Goal: Task Accomplishment & Management: Use online tool/utility

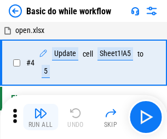
click at [41, 117] on img "button" at bounding box center [40, 112] width 13 height 13
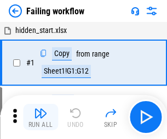
click at [41, 117] on img "button" at bounding box center [40, 112] width 13 height 13
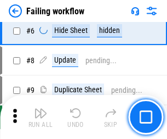
scroll to position [232, 0]
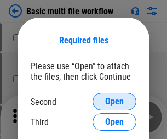
click at [115, 101] on span "Open" at bounding box center [114, 101] width 19 height 9
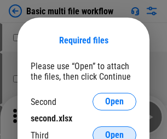
click at [115, 130] on span "Open" at bounding box center [114, 134] width 19 height 9
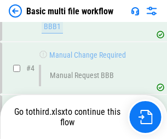
scroll to position [302, 0]
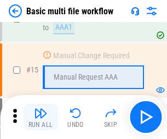
click at [41, 117] on img "button" at bounding box center [40, 112] width 13 height 13
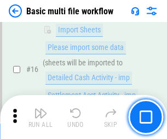
scroll to position [730, 0]
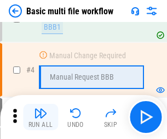
click at [41, 117] on img "button" at bounding box center [40, 112] width 13 height 13
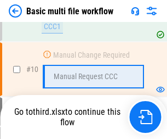
scroll to position [522, 0]
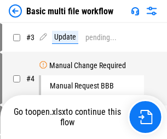
scroll to position [44, 0]
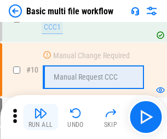
click at [41, 117] on img "button" at bounding box center [40, 112] width 13 height 13
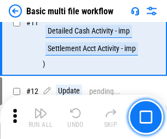
click at [41, 117] on img "button" at bounding box center [40, 112] width 13 height 13
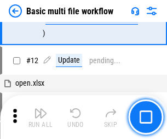
scroll to position [514, 0]
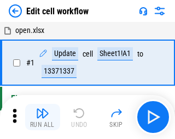
click at [41, 117] on img "button" at bounding box center [42, 112] width 13 height 13
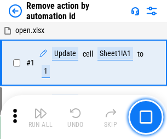
scroll to position [41, 0]
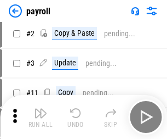
click at [41, 117] on img "button" at bounding box center [40, 112] width 13 height 13
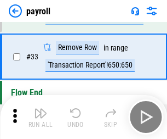
scroll to position [135, 0]
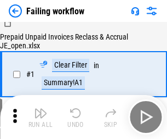
click at [41, 117] on img "button" at bounding box center [40, 112] width 13 height 13
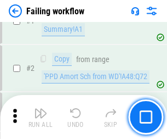
scroll to position [177, 0]
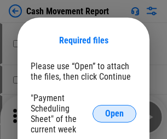
click at [115, 113] on span "Open" at bounding box center [114, 113] width 19 height 9
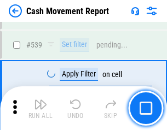
scroll to position [4866, 0]
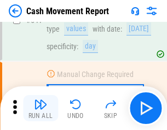
click at [41, 109] on img "button" at bounding box center [40, 104] width 13 height 13
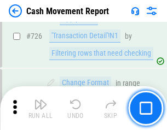
scroll to position [5720, 0]
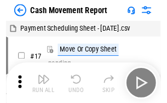
scroll to position [20, 0]
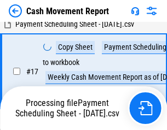
scroll to position [228, 0]
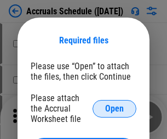
click at [115, 108] on span "Open" at bounding box center [114, 108] width 19 height 9
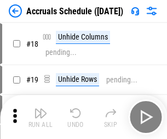
scroll to position [105, 0]
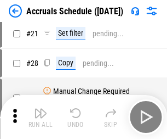
click at [41, 117] on img "button" at bounding box center [40, 112] width 13 height 13
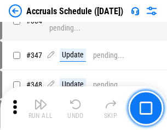
scroll to position [2267, 0]
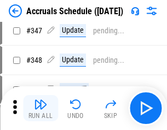
click at [41, 109] on img "button" at bounding box center [40, 104] width 13 height 13
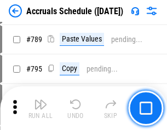
scroll to position [4605, 0]
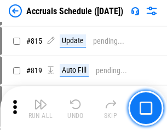
click at [41, 109] on img "button" at bounding box center [40, 104] width 13 height 13
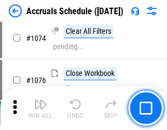
scroll to position [6566, 0]
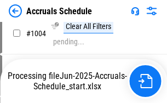
scroll to position [5585, 0]
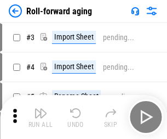
click at [41, 109] on img "button" at bounding box center [40, 112] width 13 height 13
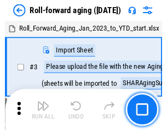
scroll to position [2, 0]
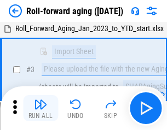
click at [41, 109] on img "button" at bounding box center [40, 104] width 13 height 13
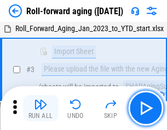
scroll to position [71, 0]
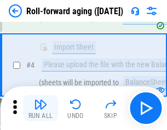
click at [41, 109] on img "button" at bounding box center [40, 104] width 13 height 13
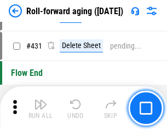
scroll to position [3802, 0]
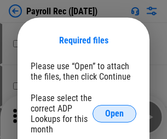
click at [115, 113] on span "Open" at bounding box center [114, 113] width 19 height 9
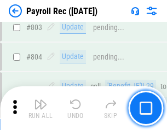
scroll to position [6965, 0]
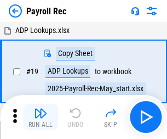
click at [41, 117] on img "button" at bounding box center [40, 112] width 13 height 13
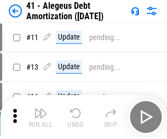
click at [41, 117] on img "button" at bounding box center [40, 112] width 13 height 13
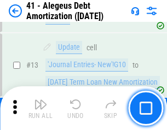
scroll to position [135, 0]
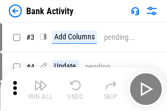
click at [41, 89] on img "button" at bounding box center [40, 85] width 13 height 13
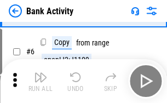
scroll to position [105, 0]
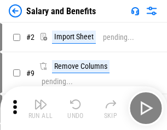
click at [41, 109] on img "button" at bounding box center [40, 104] width 13 height 13
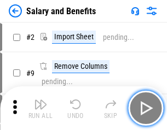
scroll to position [15, 0]
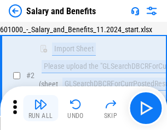
click at [41, 109] on img "button" at bounding box center [40, 104] width 13 height 13
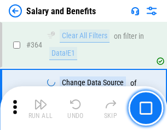
scroll to position [5163, 0]
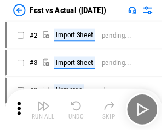
scroll to position [14, 0]
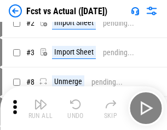
click at [41, 109] on img "button" at bounding box center [40, 104] width 13 height 13
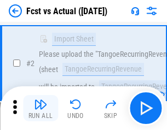
click at [41, 109] on img "button" at bounding box center [40, 104] width 13 height 13
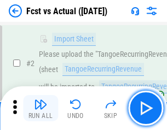
scroll to position [103, 0]
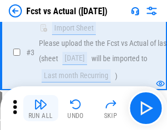
click at [41, 109] on img "button" at bounding box center [40, 104] width 13 height 13
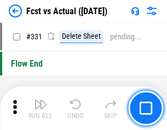
scroll to position [5248, 0]
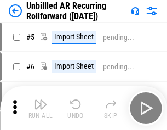
scroll to position [24, 0]
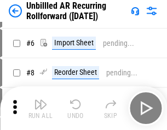
click at [41, 109] on img "button" at bounding box center [40, 104] width 13 height 13
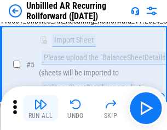
click at [41, 109] on img "button" at bounding box center [40, 104] width 13 height 13
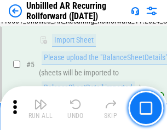
scroll to position [103, 0]
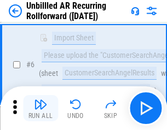
click at [41, 109] on img "button" at bounding box center [40, 104] width 13 height 13
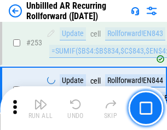
scroll to position [3724, 0]
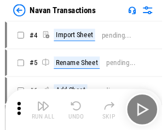
scroll to position [18, 0]
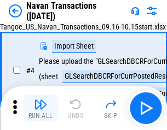
click at [41, 109] on img "button" at bounding box center [40, 104] width 13 height 13
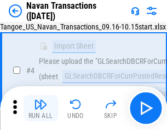
click at [41, 109] on img "button" at bounding box center [40, 104] width 13 height 13
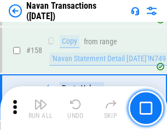
scroll to position [3554, 0]
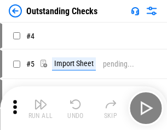
click at [41, 109] on img "button" at bounding box center [40, 104] width 13 height 13
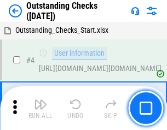
scroll to position [46, 0]
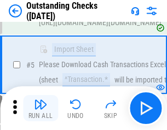
click at [41, 109] on img "button" at bounding box center [40, 104] width 13 height 13
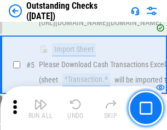
scroll to position [115, 0]
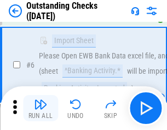
click at [41, 109] on img "button" at bounding box center [40, 104] width 13 height 13
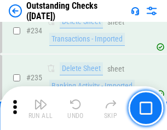
scroll to position [3329, 0]
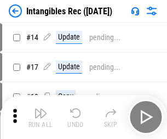
click at [41, 117] on img "button" at bounding box center [40, 112] width 13 height 13
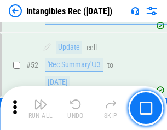
scroll to position [427, 0]
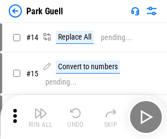
click at [41, 109] on img "button" at bounding box center [40, 112] width 13 height 13
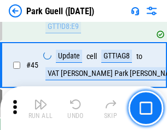
scroll to position [1371, 0]
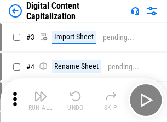
click at [41, 92] on img "button" at bounding box center [40, 96] width 13 height 13
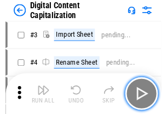
scroll to position [32, 0]
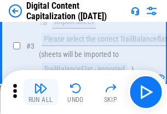
click at [41, 92] on img "button" at bounding box center [40, 88] width 13 height 13
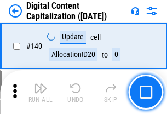
scroll to position [1163, 0]
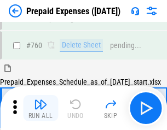
click at [41, 109] on img "button" at bounding box center [40, 104] width 13 height 13
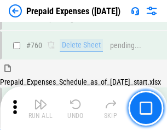
scroll to position [3039, 0]
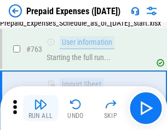
click at [41, 109] on img "button" at bounding box center [40, 104] width 13 height 13
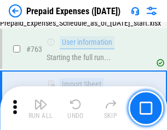
scroll to position [3103, 0]
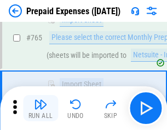
click at [41, 109] on img "button" at bounding box center [40, 104] width 13 height 13
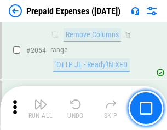
scroll to position [11460, 0]
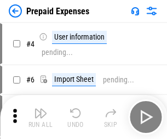
click at [41, 117] on img "button" at bounding box center [40, 112] width 13 height 13
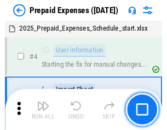
scroll to position [48, 0]
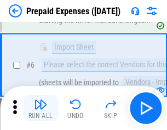
click at [41, 109] on img "button" at bounding box center [40, 104] width 13 height 13
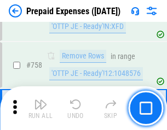
scroll to position [3906, 0]
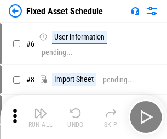
click at [41, 117] on img "button" at bounding box center [40, 112] width 13 height 13
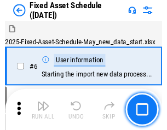
scroll to position [59, 0]
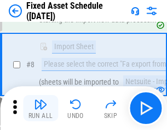
click at [41, 109] on img "button" at bounding box center [40, 104] width 13 height 13
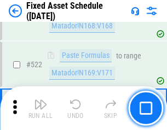
scroll to position [3810, 0]
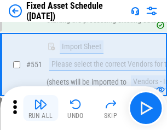
click at [41, 109] on img "button" at bounding box center [40, 104] width 13 height 13
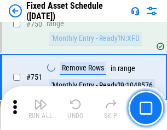
scroll to position [5345, 0]
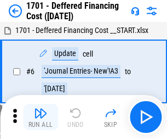
click at [41, 117] on img "button" at bounding box center [40, 112] width 13 height 13
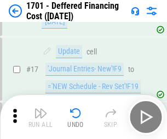
scroll to position [132, 0]
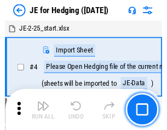
scroll to position [2, 0]
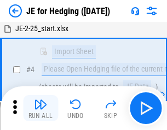
click at [41, 109] on img "button" at bounding box center [40, 104] width 13 height 13
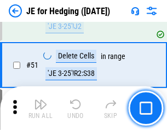
scroll to position [710, 0]
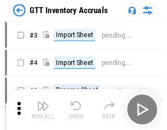
scroll to position [2, 0]
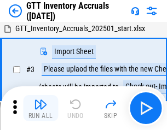
click at [41, 109] on img "button" at bounding box center [40, 104] width 13 height 13
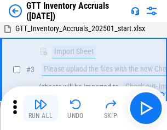
click at [41, 109] on img "button" at bounding box center [40, 104] width 13 height 13
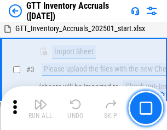
scroll to position [71, 0]
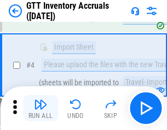
click at [41, 109] on img "button" at bounding box center [40, 104] width 13 height 13
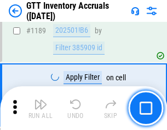
scroll to position [8952, 0]
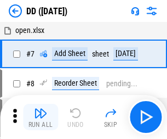
click at [41, 117] on img "button" at bounding box center [40, 112] width 13 height 13
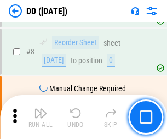
scroll to position [106, 0]
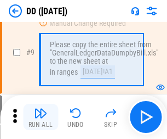
click at [41, 117] on img "button" at bounding box center [40, 112] width 13 height 13
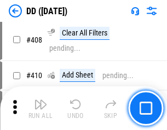
scroll to position [4905, 0]
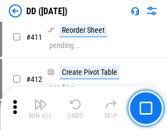
click at [41, 109] on img "button" at bounding box center [40, 104] width 13 height 13
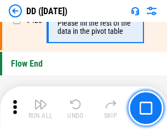
scroll to position [5247, 0]
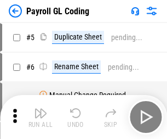
click at [41, 117] on img "button" at bounding box center [40, 112] width 13 height 13
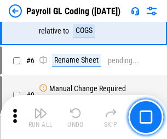
scroll to position [132, 0]
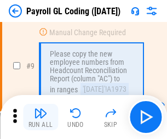
click at [41, 117] on img "button" at bounding box center [40, 112] width 13 height 13
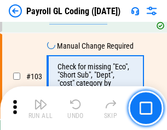
scroll to position [2572, 0]
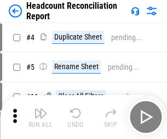
click at [41, 117] on img "button" at bounding box center [40, 112] width 13 height 13
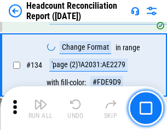
scroll to position [1318, 0]
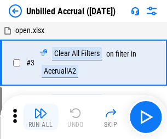
click at [41, 117] on img "button" at bounding box center [40, 112] width 13 height 13
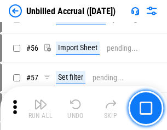
scroll to position [1145, 0]
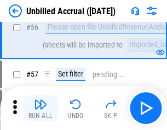
click at [41, 109] on img "button" at bounding box center [40, 104] width 13 height 13
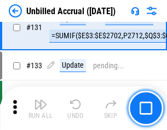
scroll to position [3266, 0]
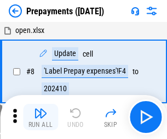
click at [41, 117] on img "button" at bounding box center [40, 112] width 13 height 13
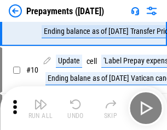
scroll to position [69, 0]
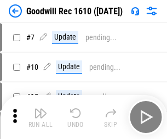
click at [41, 117] on img "button" at bounding box center [40, 112] width 13 height 13
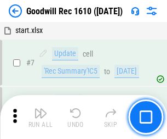
scroll to position [187, 0]
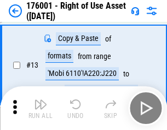
scroll to position [71, 0]
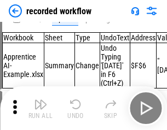
click at [41, 109] on img "button" at bounding box center [40, 104] width 13 height 13
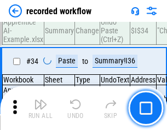
scroll to position [3427, 0]
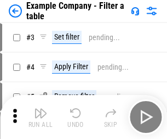
click at [41, 117] on img "button" at bounding box center [40, 112] width 13 height 13
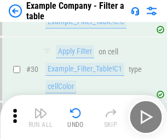
scroll to position [1003, 0]
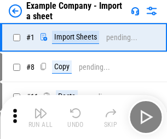
click at [41, 109] on img "button" at bounding box center [40, 112] width 13 height 13
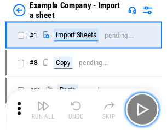
scroll to position [17, 0]
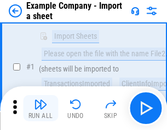
click at [41, 109] on img "button" at bounding box center [40, 104] width 13 height 13
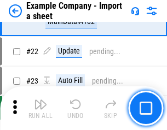
scroll to position [242, 0]
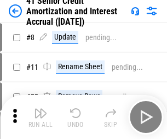
click at [41, 109] on img "button" at bounding box center [40, 112] width 13 height 13
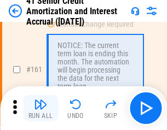
click at [41, 109] on img "button" at bounding box center [40, 104] width 13 height 13
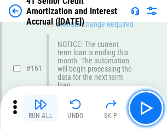
scroll to position [1173, 0]
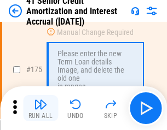
click at [41, 109] on img "button" at bounding box center [40, 104] width 13 height 13
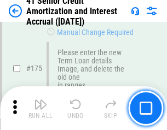
scroll to position [1284, 0]
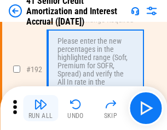
click at [41, 109] on img "button" at bounding box center [40, 104] width 13 height 13
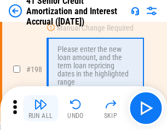
click at [41, 109] on img "button" at bounding box center [40, 104] width 13 height 13
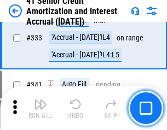
scroll to position [2801, 0]
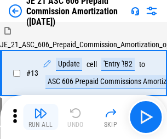
click at [41, 109] on img "button" at bounding box center [40, 112] width 13 height 13
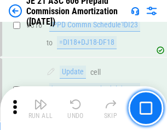
scroll to position [2047, 0]
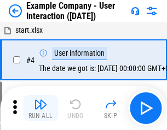
click at [41, 109] on img "button" at bounding box center [40, 104] width 13 height 13
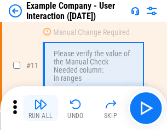
click at [41, 109] on img "button" at bounding box center [40, 104] width 13 height 13
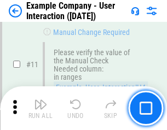
scroll to position [237, 0]
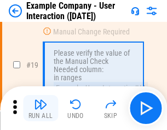
click at [41, 109] on img "button" at bounding box center [40, 104] width 13 height 13
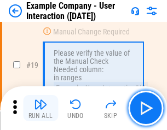
click at [41, 109] on img "button" at bounding box center [40, 104] width 13 height 13
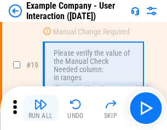
click at [41, 109] on img "button" at bounding box center [40, 104] width 13 height 13
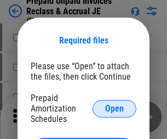
click at [115, 108] on span "Open" at bounding box center [114, 108] width 19 height 9
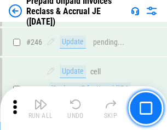
scroll to position [1480, 0]
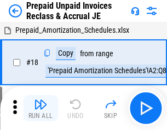
click at [41, 109] on img "button" at bounding box center [40, 104] width 13 height 13
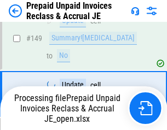
scroll to position [954, 0]
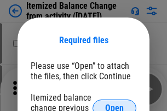
click at [115, 104] on span "Open" at bounding box center [114, 108] width 19 height 9
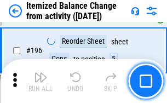
scroll to position [2110, 0]
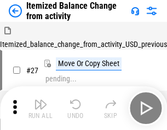
scroll to position [17, 0]
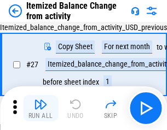
click at [41, 109] on img "button" at bounding box center [40, 104] width 13 height 13
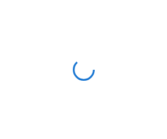
scroll to position [5, 0]
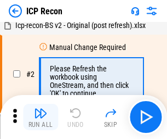
click at [41, 117] on img "button" at bounding box center [40, 112] width 13 height 13
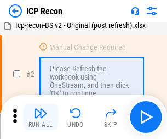
click at [41, 117] on img "button" at bounding box center [40, 112] width 13 height 13
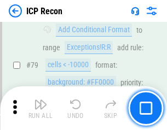
scroll to position [1074, 0]
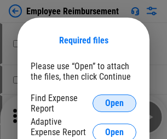
click at [115, 103] on span "Open" at bounding box center [114, 103] width 19 height 9
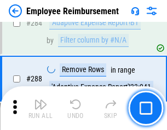
scroll to position [2980, 0]
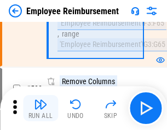
click at [41, 109] on img "button" at bounding box center [40, 104] width 13 height 13
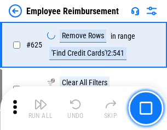
scroll to position [6564, 0]
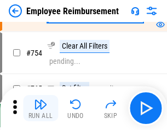
click at [41, 109] on img "button" at bounding box center [40, 104] width 13 height 13
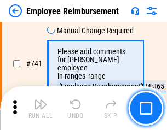
scroll to position [7692, 0]
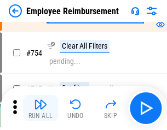
click at [41, 109] on img "button" at bounding box center [40, 104] width 13 height 13
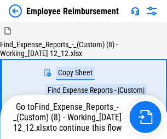
scroll to position [37, 0]
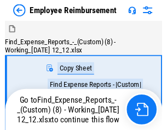
scroll to position [37, 0]
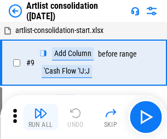
click at [41, 117] on img "button" at bounding box center [40, 112] width 13 height 13
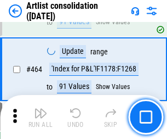
scroll to position [4800, 0]
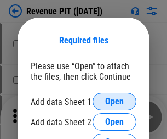
click at [115, 101] on span "Open" at bounding box center [114, 101] width 19 height 9
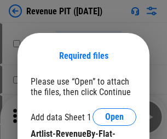
scroll to position [15, 0]
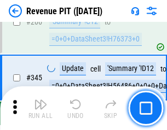
scroll to position [1053, 0]
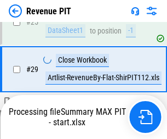
scroll to position [503, 0]
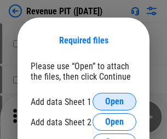
click at [115, 101] on span "Open" at bounding box center [114, 101] width 19 height 9
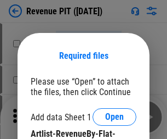
scroll to position [15, 0]
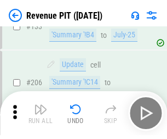
scroll to position [1114, 0]
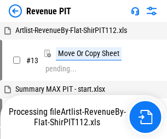
scroll to position [17, 0]
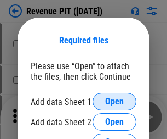
click at [115, 101] on span "Open" at bounding box center [114, 101] width 19 height 9
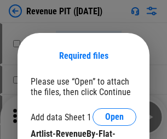
scroll to position [15, 0]
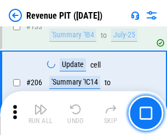
scroll to position [1114, 0]
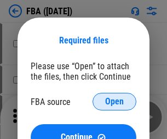
click at [115, 101] on span "Open" at bounding box center [114, 101] width 19 height 9
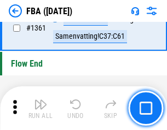
scroll to position [11774, 0]
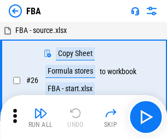
scroll to position [11, 0]
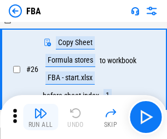
click at [41, 117] on img "button" at bounding box center [40, 112] width 13 height 13
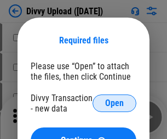
click at [115, 103] on span "Open" at bounding box center [114, 103] width 19 height 9
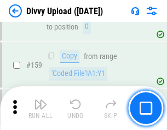
scroll to position [1135, 0]
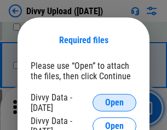
click at [115, 103] on span "Open" at bounding box center [114, 103] width 19 height 9
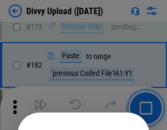
scroll to position [1231, 0]
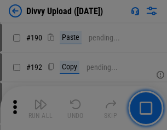
scroll to position [1384, 0]
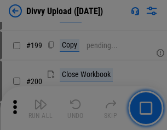
scroll to position [1594, 0]
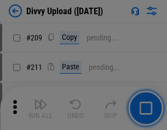
scroll to position [1862, 0]
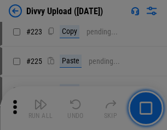
scroll to position [2188, 0]
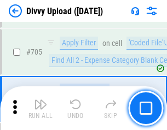
scroll to position [7500, 0]
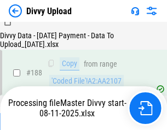
scroll to position [1290, 0]
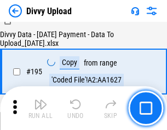
scroll to position [1532, 0]
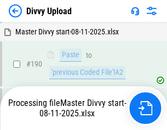
scroll to position [1393, 0]
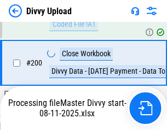
scroll to position [1774, 0]
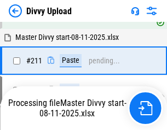
scroll to position [2072, 0]
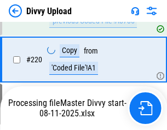
scroll to position [2436, 0]
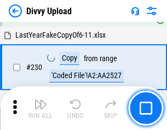
scroll to position [2721, 0]
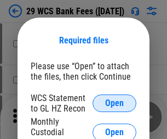
click at [115, 103] on span "Open" at bounding box center [114, 103] width 19 height 9
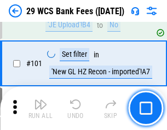
scroll to position [1068, 0]
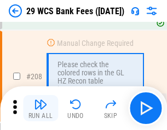
click at [41, 109] on img "button" at bounding box center [40, 104] width 13 height 13
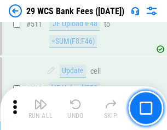
scroll to position [5516, 0]
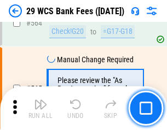
click at [41, 109] on img "button" at bounding box center [40, 104] width 13 height 13
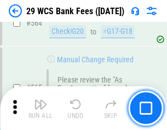
scroll to position [5929, 0]
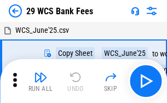
scroll to position [20, 0]
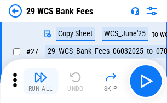
click at [41, 81] on img "button" at bounding box center [40, 77] width 13 height 13
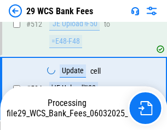
scroll to position [5731, 0]
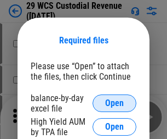
click at [115, 103] on span "Open" at bounding box center [114, 103] width 19 height 9
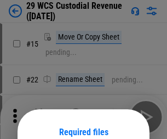
scroll to position [92, 0]
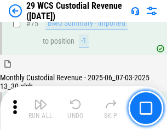
scroll to position [1145, 0]
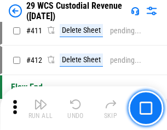
click at [41, 109] on img "button" at bounding box center [40, 104] width 13 height 13
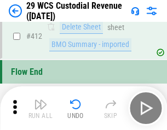
scroll to position [5236, 0]
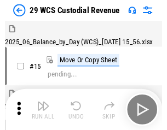
scroll to position [26, 0]
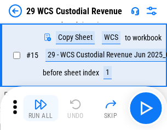
click at [41, 109] on img "button" at bounding box center [40, 104] width 13 height 13
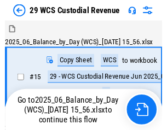
scroll to position [20, 0]
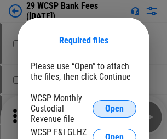
click at [115, 108] on span "Open" at bounding box center [114, 108] width 19 height 9
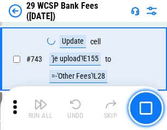
scroll to position [5525, 0]
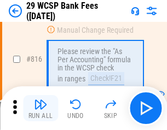
click at [41, 109] on img "button" at bounding box center [40, 104] width 13 height 13
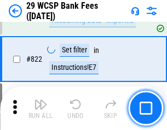
scroll to position [6754, 0]
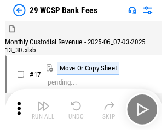
scroll to position [26, 0]
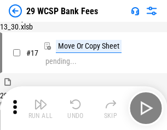
click at [41, 109] on img "button" at bounding box center [40, 104] width 13 height 13
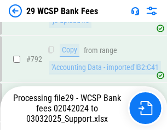
scroll to position [6480, 0]
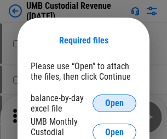
click at [115, 103] on span "Open" at bounding box center [114, 103] width 19 height 9
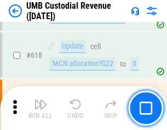
scroll to position [5648, 0]
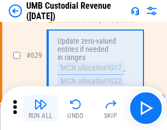
click at [41, 109] on img "button" at bounding box center [40, 104] width 13 height 13
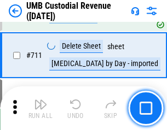
scroll to position [6674, 0]
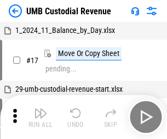
scroll to position [8, 0]
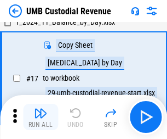
click at [41, 117] on img "button" at bounding box center [40, 112] width 13 height 13
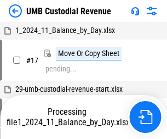
scroll to position [8, 0]
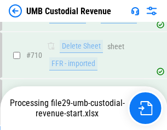
scroll to position [6648, 0]
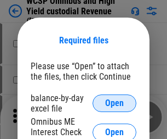
click at [115, 103] on span "Open" at bounding box center [114, 103] width 19 height 9
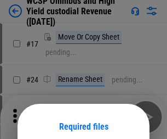
scroll to position [86, 0]
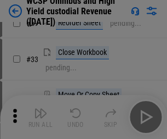
scroll to position [251, 0]
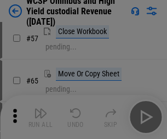
scroll to position [478, 0]
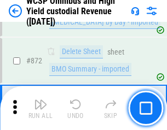
scroll to position [9279, 0]
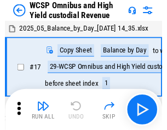
scroll to position [6, 0]
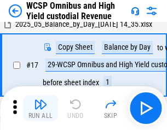
click at [41, 109] on img "button" at bounding box center [40, 104] width 13 height 13
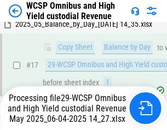
scroll to position [228, 0]
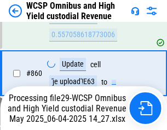
scroll to position [9253, 0]
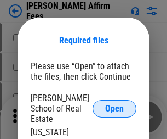
click at [115, 104] on span "Open" at bounding box center [114, 108] width 19 height 9
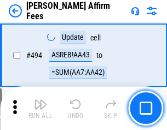
scroll to position [2981, 0]
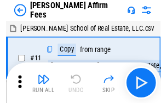
scroll to position [11, 0]
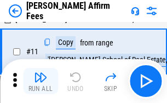
click at [41, 81] on img "button" at bounding box center [40, 77] width 13 height 13
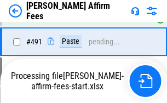
scroll to position [2939, 0]
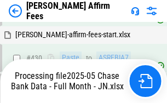
scroll to position [2875, 0]
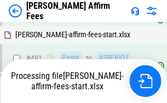
scroll to position [2995, 0]
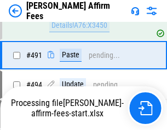
scroll to position [2925, 0]
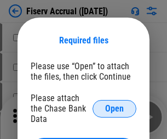
click at [115, 104] on span "Open" at bounding box center [114, 108] width 19 height 9
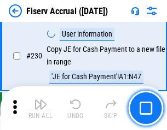
scroll to position [3474, 0]
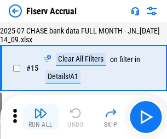
click at [41, 117] on img "button" at bounding box center [40, 112] width 13 height 13
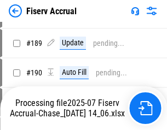
scroll to position [2818, 0]
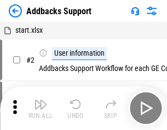
click at [41, 109] on img "button" at bounding box center [40, 104] width 13 height 13
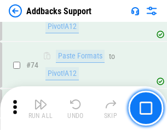
scroll to position [798, 0]
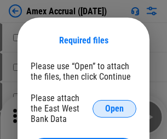
click at [115, 108] on span "Open" at bounding box center [114, 108] width 19 height 9
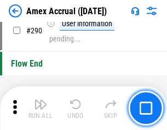
scroll to position [3414, 0]
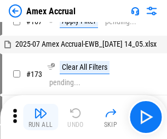
click at [41, 117] on img "button" at bounding box center [40, 112] width 13 height 13
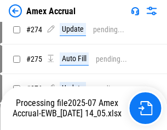
scroll to position [3336, 0]
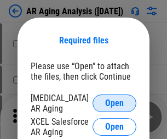
click at [115, 101] on span "Open" at bounding box center [114, 103] width 19 height 9
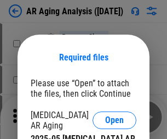
scroll to position [17, 0]
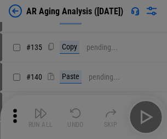
scroll to position [330, 0]
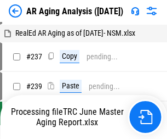
scroll to position [11, 0]
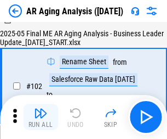
click at [41, 117] on img "button" at bounding box center [40, 112] width 13 height 13
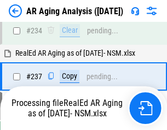
scroll to position [1699, 0]
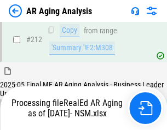
scroll to position [1640, 0]
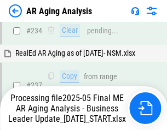
scroll to position [1732, 0]
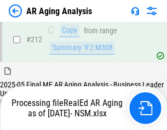
scroll to position [1640, 0]
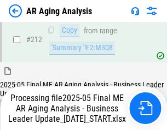
scroll to position [1648, 0]
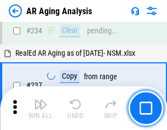
scroll to position [1687, 0]
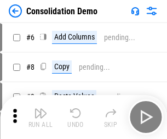
click at [41, 117] on img "button" at bounding box center [40, 112] width 13 height 13
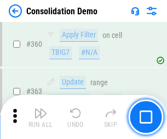
scroll to position [3674, 0]
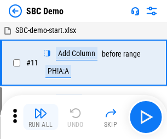
click at [41, 117] on img "button" at bounding box center [40, 112] width 13 height 13
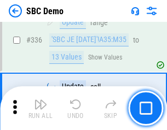
scroll to position [2884, 0]
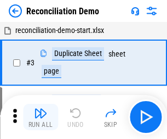
click at [41, 117] on img "button" at bounding box center [40, 112] width 13 height 13
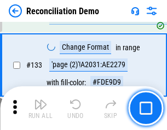
scroll to position [1302, 0]
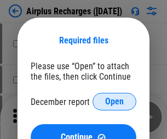
click at [115, 101] on span "Open" at bounding box center [114, 101] width 19 height 9
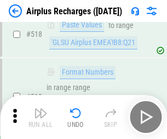
scroll to position [4718, 0]
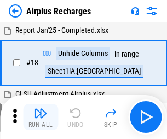
click at [41, 117] on img "button" at bounding box center [40, 112] width 13 height 13
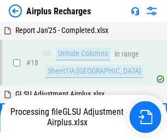
scroll to position [48, 0]
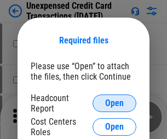
click at [115, 103] on span "Open" at bounding box center [114, 103] width 19 height 9
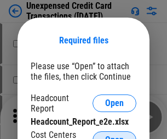
click at [115, 135] on span "Open" at bounding box center [114, 139] width 19 height 9
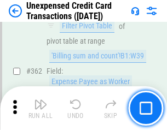
scroll to position [2819, 0]
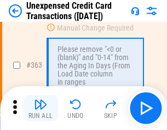
click at [41, 109] on img "button" at bounding box center [40, 104] width 13 height 13
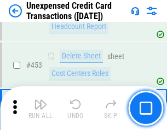
scroll to position [3739, 0]
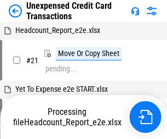
scroll to position [17, 0]
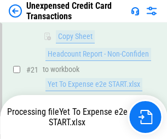
scroll to position [178, 0]
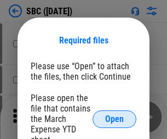
click at [115, 118] on span "Open" at bounding box center [114, 119] width 19 height 9
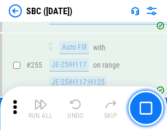
scroll to position [2142, 0]
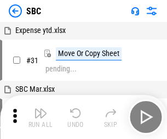
scroll to position [11, 0]
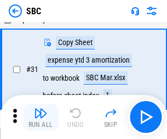
click at [41, 117] on img "button" at bounding box center [40, 112] width 13 height 13
